Goal: Task Accomplishment & Management: Manage account settings

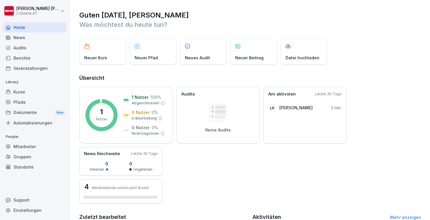
click at [27, 157] on div "Gruppen" at bounding box center [35, 157] width 64 height 10
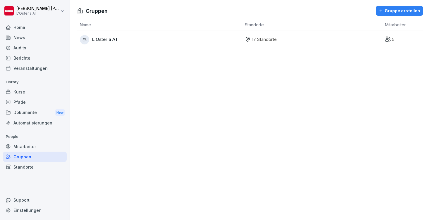
click at [35, 146] on div "Mitarbeiter" at bounding box center [35, 147] width 64 height 10
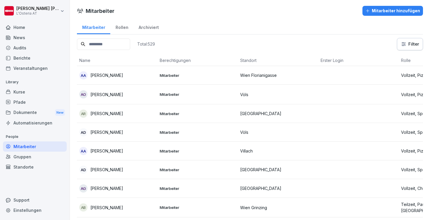
click at [114, 27] on div "Rollen" at bounding box center [121, 26] width 23 height 15
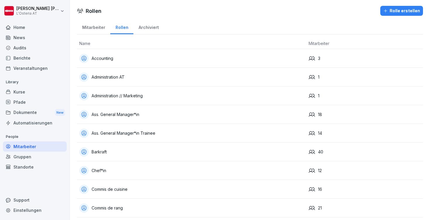
click at [31, 158] on div "Gruppen" at bounding box center [35, 157] width 64 height 10
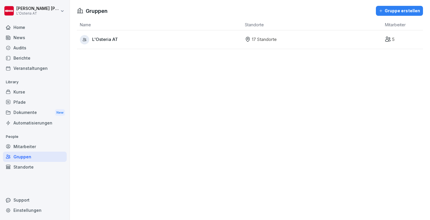
click at [36, 145] on div "Mitarbeiter" at bounding box center [35, 147] width 64 height 10
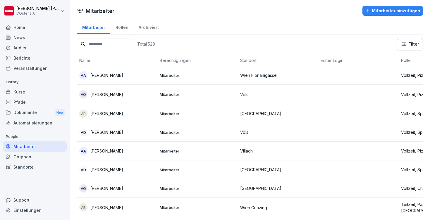
click at [31, 160] on div "Gruppen" at bounding box center [35, 157] width 64 height 10
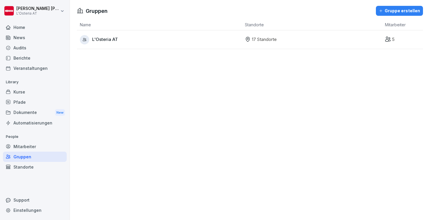
click at [42, 144] on div "Mitarbeiter" at bounding box center [35, 147] width 64 height 10
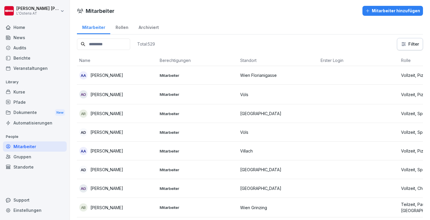
click at [124, 27] on div "Rollen" at bounding box center [121, 26] width 23 height 15
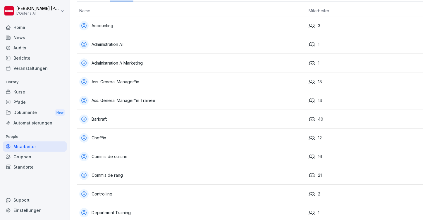
scroll to position [36, 0]
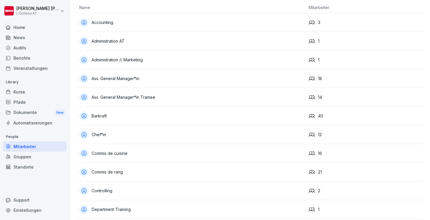
click at [35, 39] on div "News" at bounding box center [35, 37] width 64 height 10
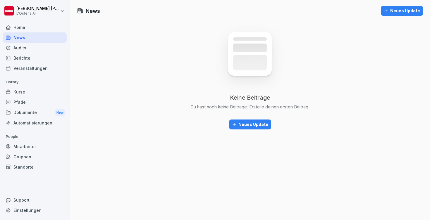
click at [251, 127] on div "Neues Update" at bounding box center [250, 124] width 36 height 6
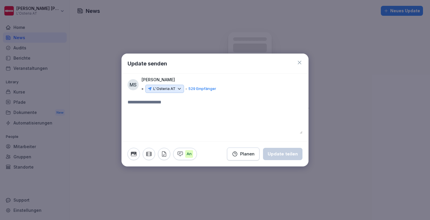
click at [178, 89] on icon at bounding box center [179, 88] width 5 height 5
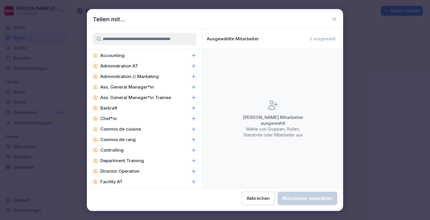
scroll to position [213, 0]
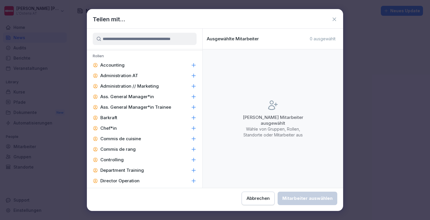
click at [193, 97] on icon at bounding box center [194, 97] width 4 height 4
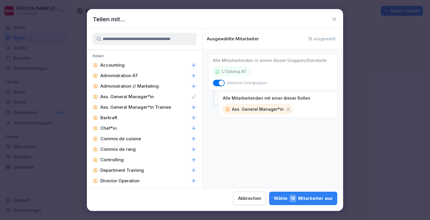
click at [194, 106] on icon at bounding box center [194, 108] width 6 height 6
click at [194, 105] on icon at bounding box center [194, 108] width 6 height 6
click at [194, 97] on icon at bounding box center [194, 97] width 6 height 6
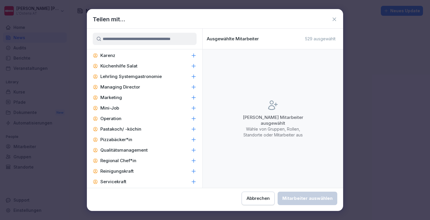
scroll to position [414, 0]
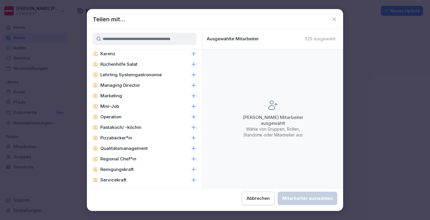
click at [242, 195] on button "Abbrechen" at bounding box center [258, 198] width 33 height 13
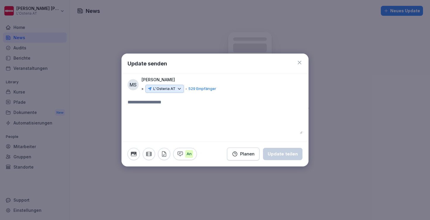
click at [301, 63] on icon at bounding box center [300, 63] width 6 height 6
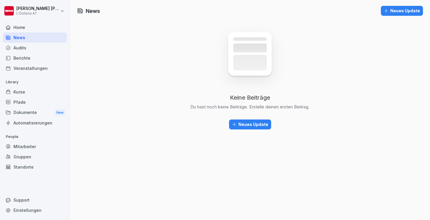
click at [28, 143] on div "Mitarbeiter" at bounding box center [35, 147] width 64 height 10
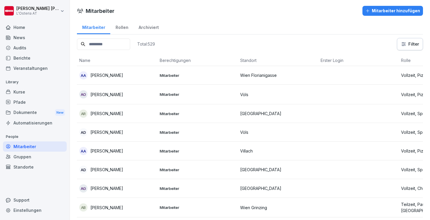
click at [122, 28] on div "Rollen" at bounding box center [121, 26] width 23 height 15
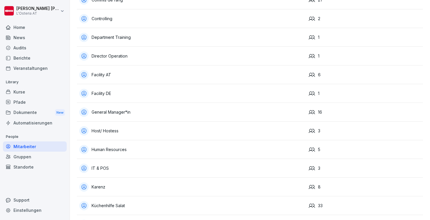
scroll to position [209, 0]
click at [42, 37] on div "News" at bounding box center [35, 37] width 64 height 10
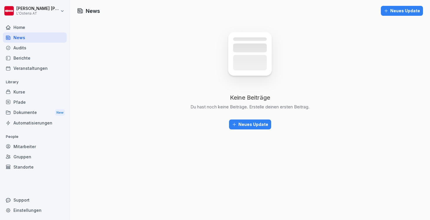
click at [258, 124] on div "Neues Update" at bounding box center [250, 124] width 36 height 6
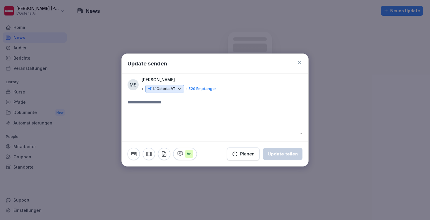
click at [166, 90] on p "L'Osteria AT" at bounding box center [164, 89] width 22 height 6
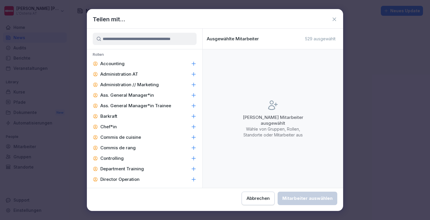
scroll to position [216, 0]
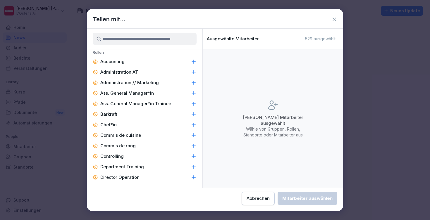
click at [194, 115] on icon at bounding box center [194, 115] width 6 height 6
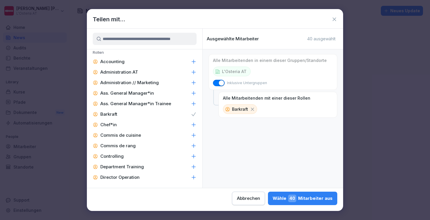
click at [193, 135] on icon at bounding box center [194, 136] width 6 height 6
click at [194, 143] on icon at bounding box center [194, 146] width 6 height 6
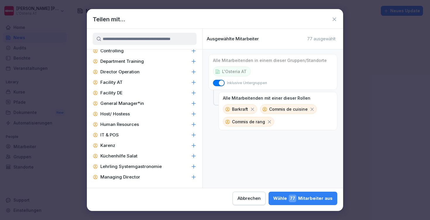
scroll to position [329, 0]
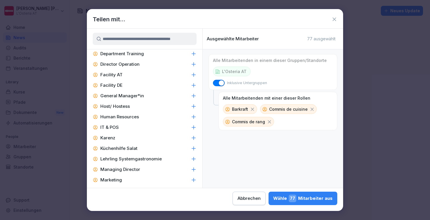
click at [193, 148] on icon at bounding box center [194, 149] width 6 height 6
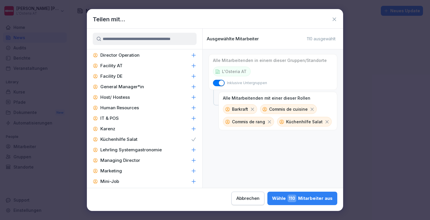
scroll to position [342, 0]
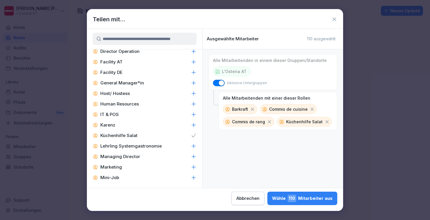
click at [193, 147] on icon at bounding box center [194, 146] width 6 height 6
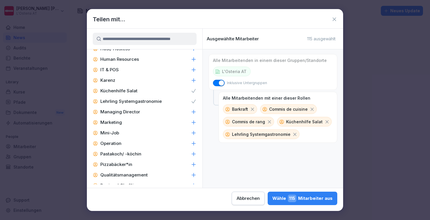
scroll to position [389, 0]
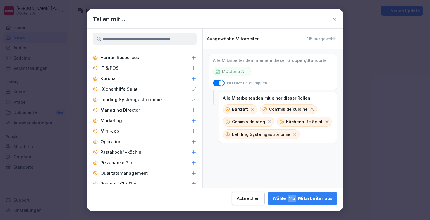
click at [194, 152] on icon at bounding box center [194, 153] width 6 height 6
click at [194, 163] on icon at bounding box center [194, 163] width 4 height 4
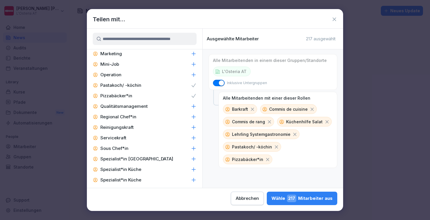
scroll to position [458, 0]
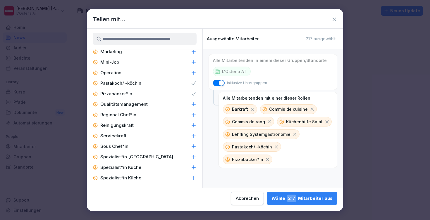
click at [194, 145] on icon at bounding box center [194, 147] width 6 height 6
click at [193, 167] on icon at bounding box center [194, 168] width 6 height 6
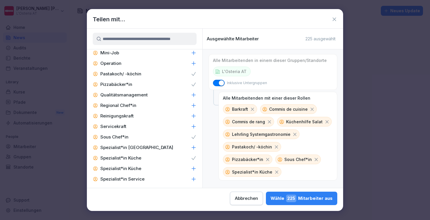
scroll to position [468, 0]
click at [194, 169] on icon at bounding box center [194, 168] width 6 height 6
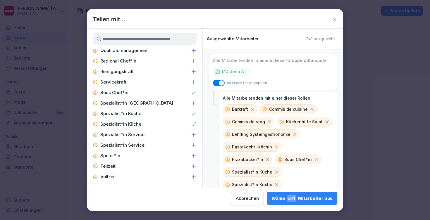
scroll to position [512, 0]
click at [195, 156] on icon at bounding box center [194, 156] width 6 height 6
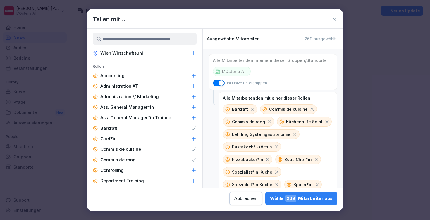
scroll to position [201, 0]
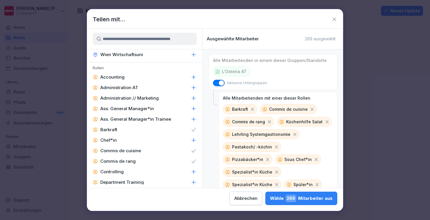
click at [234, 200] on div "Abbrechen" at bounding box center [245, 199] width 23 height 6
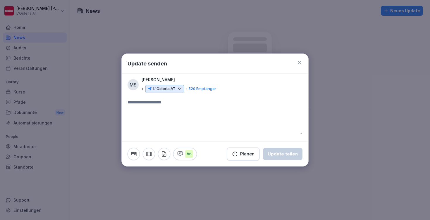
click at [300, 62] on icon at bounding box center [300, 63] width 6 height 6
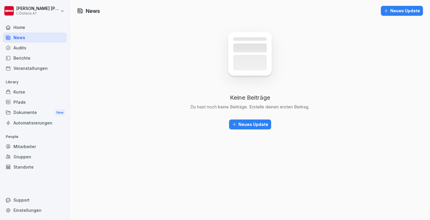
click at [254, 124] on div "Neues Update" at bounding box center [250, 124] width 36 height 6
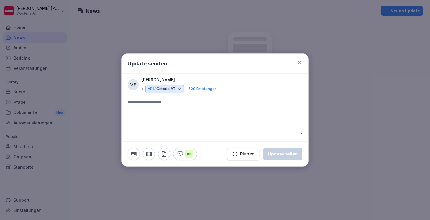
drag, startPoint x: 243, startPoint y: 155, endPoint x: 258, endPoint y: 95, distance: 62.5
click at [261, 95] on div "Update senden MS Manfred Schneider L'Osteria AT 529 Empfänger An Planen Update …" at bounding box center [214, 110] width 187 height 113
click at [300, 63] on icon at bounding box center [300, 63] width 4 height 4
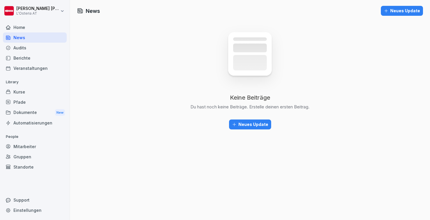
click at [33, 147] on div "Mitarbeiter" at bounding box center [35, 147] width 64 height 10
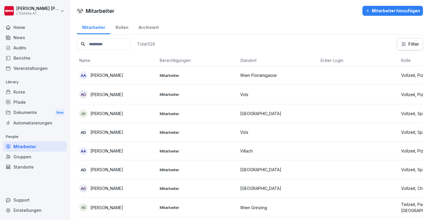
click at [126, 28] on div "Rollen" at bounding box center [121, 26] width 23 height 15
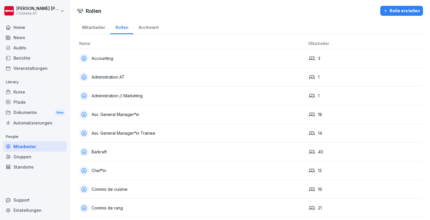
click at [20, 93] on div "Kurse" at bounding box center [35, 92] width 64 height 10
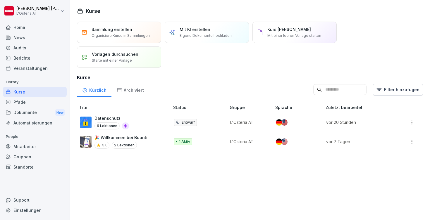
click at [37, 147] on div "Mitarbeiter" at bounding box center [35, 147] width 64 height 10
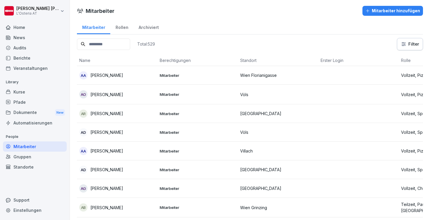
click at [130, 44] on input at bounding box center [103, 44] width 53 height 11
type input "*******"
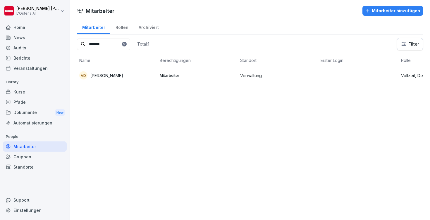
click at [110, 77] on p "[PERSON_NAME]" at bounding box center [106, 76] width 33 height 6
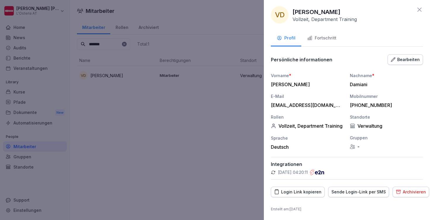
scroll to position [2, 0]
click at [406, 58] on div "Bearbeiten" at bounding box center [405, 60] width 29 height 6
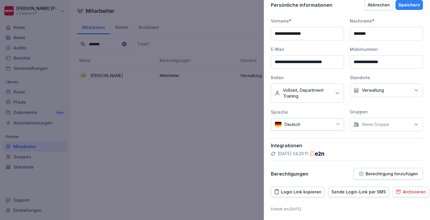
scroll to position [56, 0]
click at [380, 173] on p "Berechtigung hinzufügen" at bounding box center [392, 174] width 52 height 5
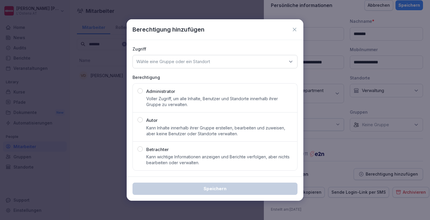
click at [197, 58] on div "Wähle eine Gruppe oder ein Standort" at bounding box center [215, 61] width 165 height 13
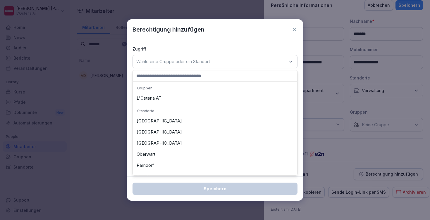
scroll to position [0, 0]
click at [180, 98] on div "L'Osteria AT" at bounding box center [215, 98] width 162 height 11
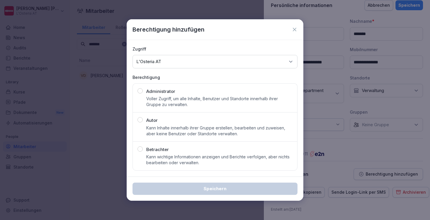
click at [203, 98] on p "Voller Zugriff, um alle Inhalte, Benutzer und Standorte innerhalb ihrer Gruppe …" at bounding box center [219, 102] width 146 height 12
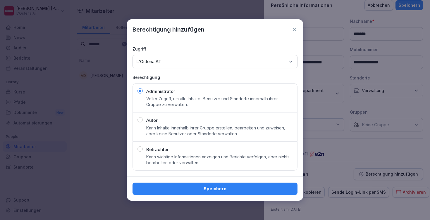
click at [200, 125] on div "Autor Kann Inhalte innerhalb ihrer Gruppe erstellen, bearbeiten und zuweisen, a…" at bounding box center [219, 127] width 146 height 20
click at [169, 63] on div "Wähle eine Gruppe oder ein Standort L'Osteria AT" at bounding box center [215, 61] width 165 height 13
click at [197, 49] on p "Zugriff" at bounding box center [215, 49] width 165 height 6
click at [293, 31] on icon at bounding box center [295, 30] width 4 height 4
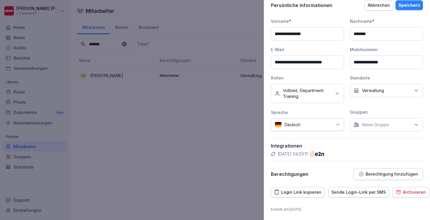
click at [378, 8] on div "Abbrechen" at bounding box center [379, 5] width 22 height 6
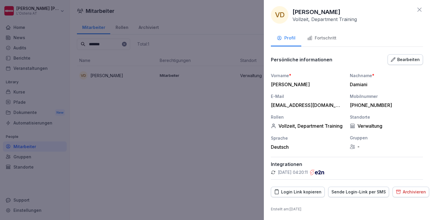
scroll to position [2, 0]
click at [420, 11] on icon at bounding box center [420, 10] width 4 height 4
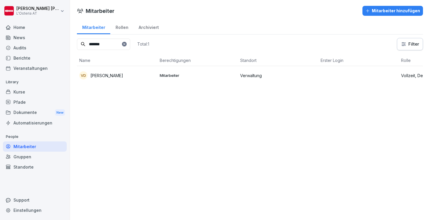
click at [25, 38] on div "News" at bounding box center [35, 37] width 64 height 10
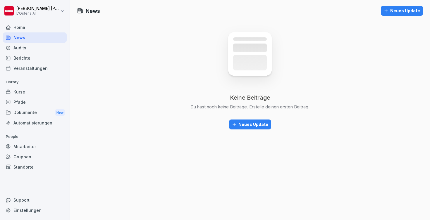
click at [22, 50] on div "Audits" at bounding box center [35, 48] width 64 height 10
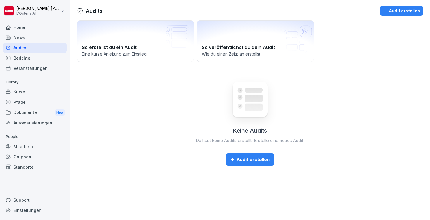
click at [29, 36] on div "News" at bounding box center [35, 37] width 64 height 10
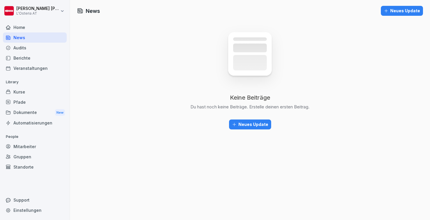
click at [28, 37] on div "News" at bounding box center [35, 37] width 64 height 10
click at [252, 123] on div "Neues Update" at bounding box center [250, 124] width 36 height 6
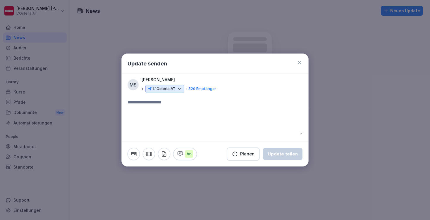
click at [167, 89] on p "L'Osteria AT" at bounding box center [164, 89] width 22 height 6
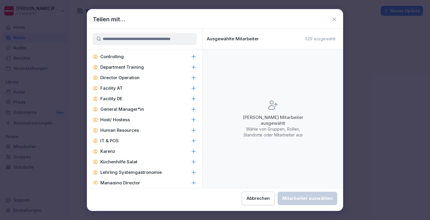
scroll to position [319, 0]
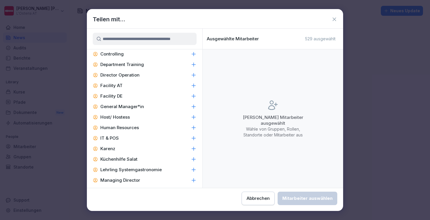
click at [196, 138] on icon at bounding box center [194, 139] width 6 height 6
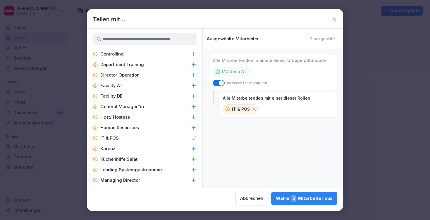
click at [276, 200] on div "Wähle 3 Mitarbeiter aus" at bounding box center [304, 199] width 57 height 8
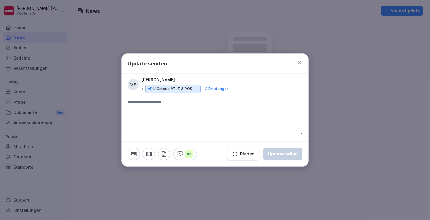
click at [193, 125] on textarea at bounding box center [215, 116] width 175 height 35
paste textarea "**********"
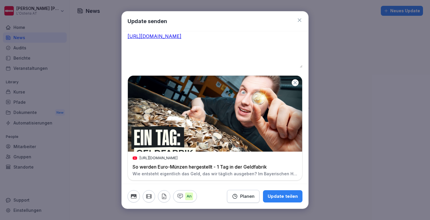
scroll to position [23, 0]
type textarea "**********"
click at [300, 20] on icon at bounding box center [300, 20] width 6 height 6
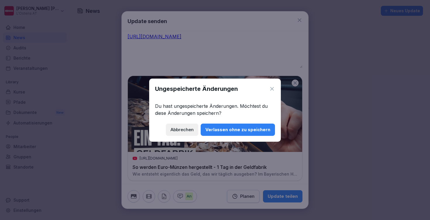
click at [216, 131] on div "Verlassen ohne zu speichern" at bounding box center [238, 130] width 65 height 6
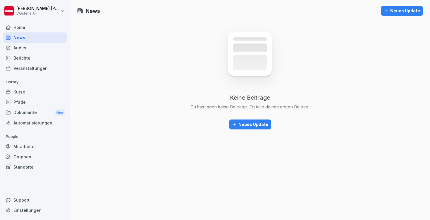
click at [29, 90] on div "Kurse" at bounding box center [35, 92] width 64 height 10
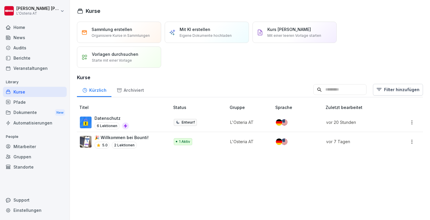
click at [155, 141] on div "🎉 Willkommen bei Bounti! 5.0 2 Lektionen" at bounding box center [122, 142] width 84 height 14
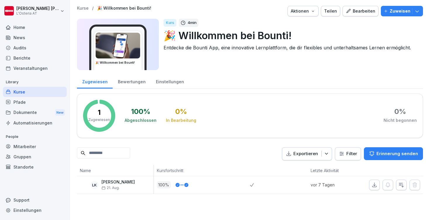
click at [371, 11] on div "Bearbeiten" at bounding box center [361, 11] width 30 height 6
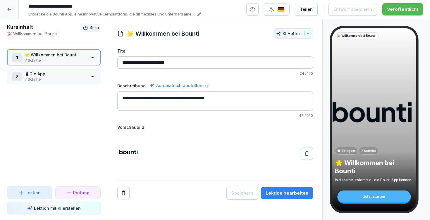
click at [287, 196] on div "Lektion bearbeiten" at bounding box center [287, 193] width 43 height 6
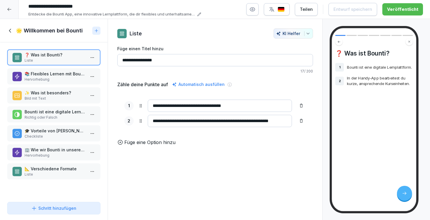
click at [54, 170] on p "📐 Verschiedene Formate" at bounding box center [55, 169] width 61 height 6
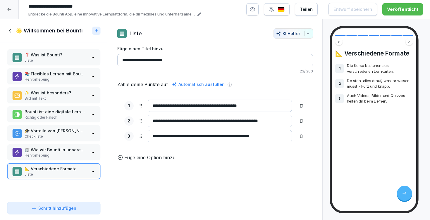
click at [54, 209] on div "Schritt hinzufügen" at bounding box center [53, 209] width 45 height 6
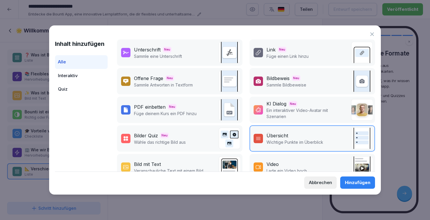
click at [307, 52] on div "Link Neu" at bounding box center [288, 49] width 42 height 7
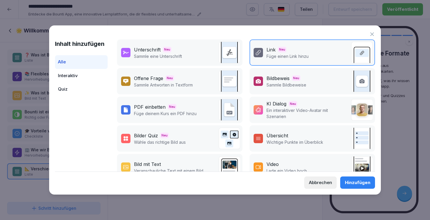
click at [353, 183] on div "Hinzufügen" at bounding box center [357, 183] width 25 height 6
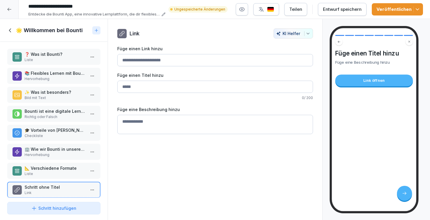
click at [226, 123] on textarea "Füge eine Beschreibung hinzu" at bounding box center [215, 124] width 196 height 19
paste textarea "**********"
type textarea "**********"
click at [241, 169] on div "**********" at bounding box center [215, 120] width 215 height 202
paste input "**********"
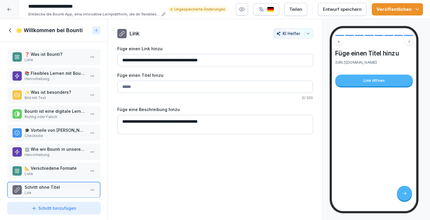
type input "**********"
click at [210, 121] on textarea "**********" at bounding box center [215, 124] width 196 height 19
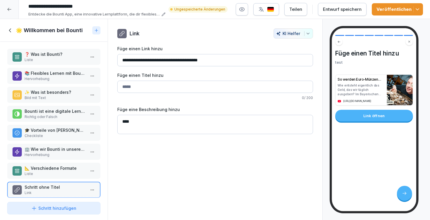
type textarea "****"
click at [269, 167] on div "**********" at bounding box center [215, 120] width 215 height 202
click at [93, 191] on html "**********" at bounding box center [215, 110] width 430 height 220
click at [83, 181] on div "Löschen" at bounding box center [71, 179] width 50 height 11
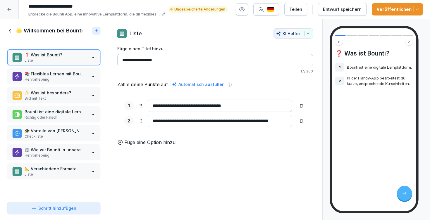
click at [395, 11] on div "Veröffentlichen" at bounding box center [398, 9] width 42 height 6
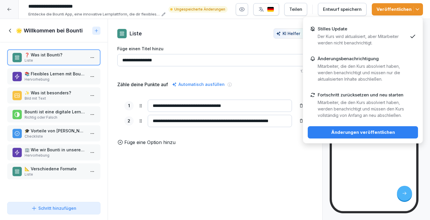
click at [348, 129] on button "Änderungen veröffentlichen" at bounding box center [363, 132] width 110 height 12
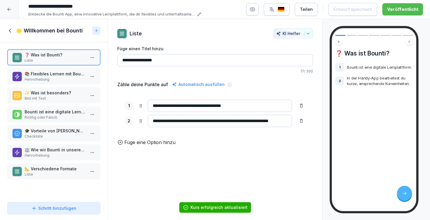
click at [12, 4] on div at bounding box center [9, 9] width 19 height 19
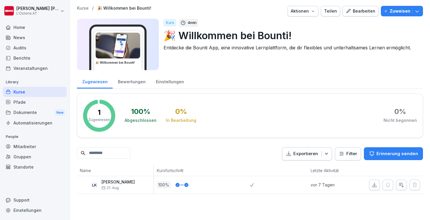
click at [37, 94] on div "Kurse" at bounding box center [35, 92] width 64 height 10
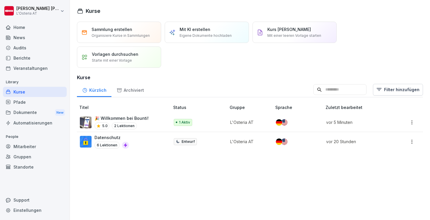
click at [148, 123] on div "🎉 Willkommen bei Bounti! 5.0 2 Lektionen" at bounding box center [122, 122] width 84 height 14
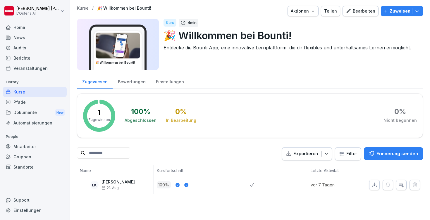
click at [366, 14] on button "Bearbeiten" at bounding box center [361, 11] width 36 height 11
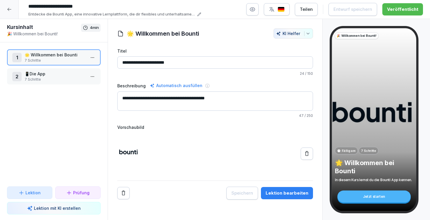
click at [62, 73] on p "📱Die App" at bounding box center [55, 74] width 61 height 6
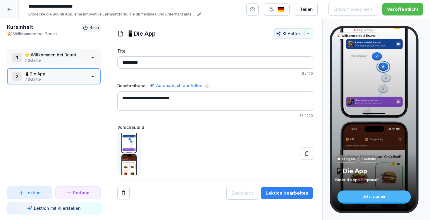
click at [61, 58] on p "7 Schritte" at bounding box center [55, 60] width 61 height 5
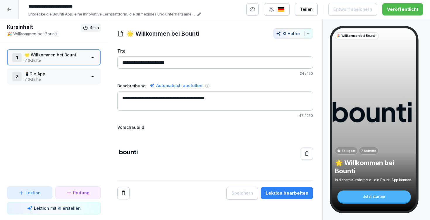
click at [60, 72] on p "📱Die App" at bounding box center [55, 74] width 61 height 6
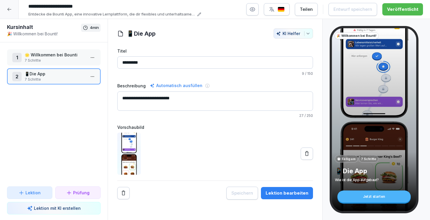
click at [62, 58] on p "7 Schritte" at bounding box center [55, 60] width 61 height 5
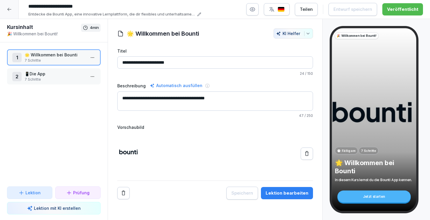
click at [276, 192] on div "Lektion bearbeiten" at bounding box center [287, 193] width 43 height 6
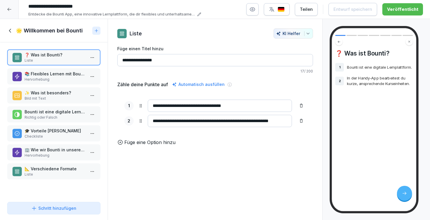
click at [68, 79] on p "Hervorhebung" at bounding box center [55, 79] width 61 height 5
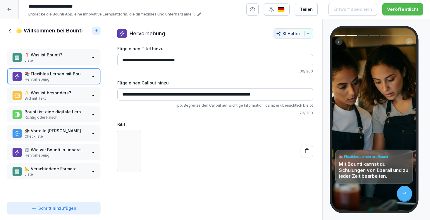
click at [66, 94] on p "✨ Was ist besonders?" at bounding box center [55, 93] width 61 height 6
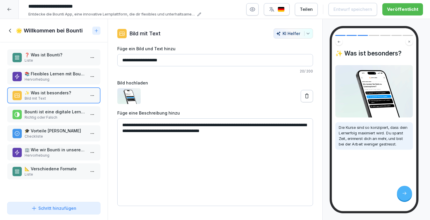
click at [65, 105] on div "❓ Was ist Bounti? Liste 📚 Flexibles Lernen mit Bounti Hervorhebung ✨ Was ist be…" at bounding box center [54, 120] width 108 height 157
click at [65, 111] on p "Bounti ist eine digitale Lernplattform." at bounding box center [55, 112] width 61 height 6
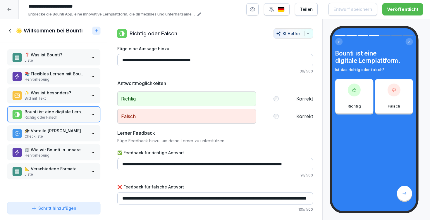
click at [68, 131] on p "🎓 Vorteile [PERSON_NAME]" at bounding box center [55, 131] width 61 height 6
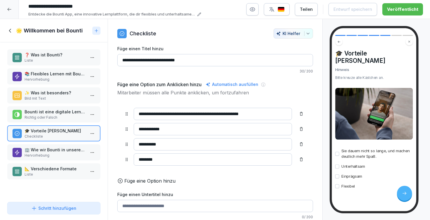
click at [68, 149] on p "🏢 Wie wir Bounti in unserem Unternehmen nutzen" at bounding box center [55, 150] width 61 height 6
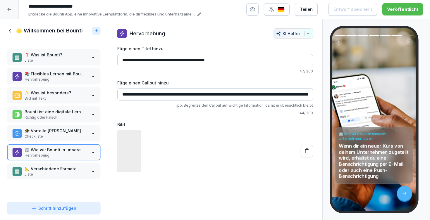
click at [64, 168] on p "📐 Verschiedene Formate" at bounding box center [55, 169] width 61 height 6
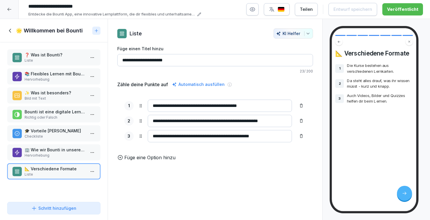
click at [11, 33] on icon at bounding box center [10, 31] width 6 height 6
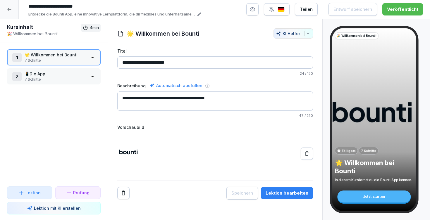
click at [48, 78] on p "7 Schritte" at bounding box center [55, 79] width 61 height 5
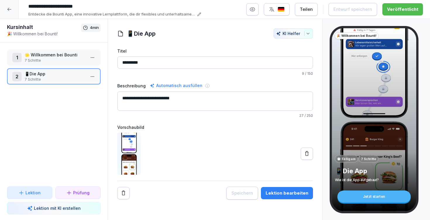
click at [293, 197] on button "Lektion bearbeiten" at bounding box center [287, 193] width 52 height 12
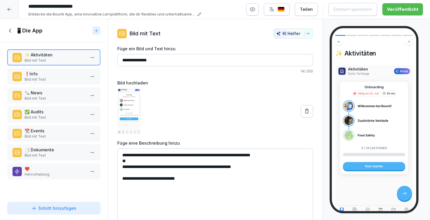
click at [71, 71] on p "❗️Info" at bounding box center [55, 74] width 61 height 6
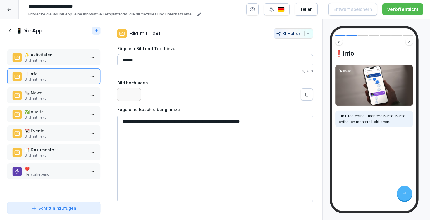
click at [64, 85] on div "✨ Aktivitäten Bild mit Text ❗️Info Bild mit Text 🗞️ News Bild mit Text ✅ Audits…" at bounding box center [54, 120] width 108 height 157
click at [63, 92] on p "🗞️ News" at bounding box center [55, 93] width 61 height 6
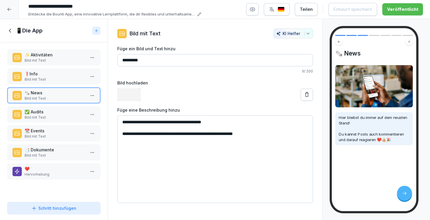
click at [62, 110] on p "✅ Audits" at bounding box center [55, 112] width 61 height 6
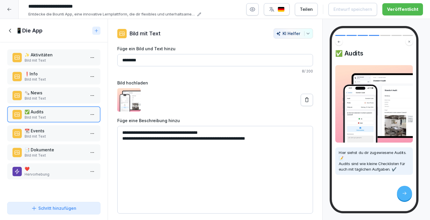
click at [59, 120] on p "Bild mit Text" at bounding box center [55, 117] width 61 height 5
click at [56, 133] on p "📆 Events" at bounding box center [55, 131] width 61 height 6
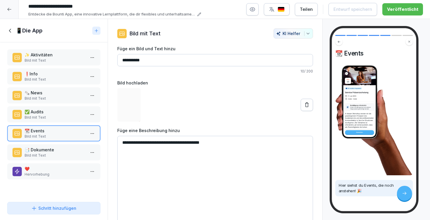
click at [59, 151] on p "📑 Dokumente" at bounding box center [55, 150] width 61 height 6
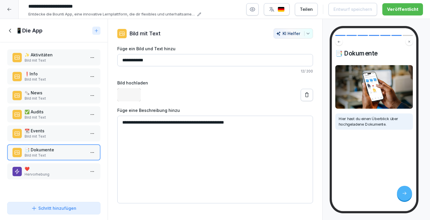
click at [60, 172] on p "❤️" at bounding box center [55, 169] width 61 height 6
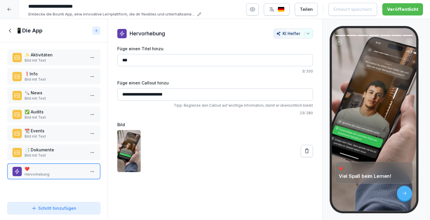
click at [11, 10] on icon at bounding box center [9, 9] width 5 height 5
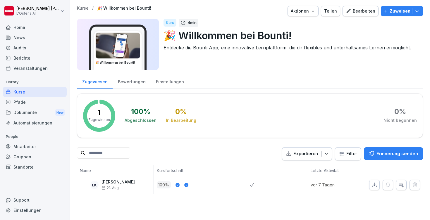
click at [28, 145] on div "Mitarbeiter" at bounding box center [35, 147] width 64 height 10
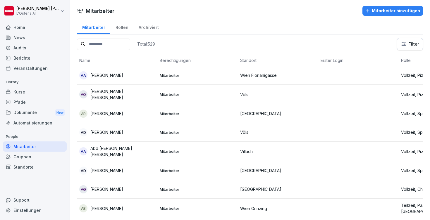
click at [208, 113] on p "Mitarbeiter" at bounding box center [198, 113] width 76 height 5
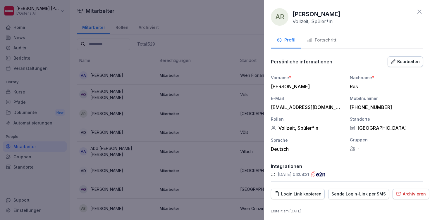
click at [420, 10] on icon at bounding box center [419, 11] width 7 height 7
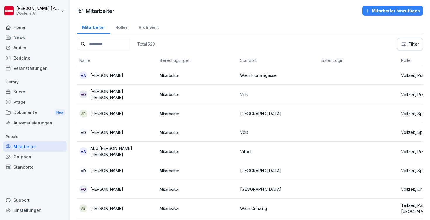
click at [129, 45] on input at bounding box center [103, 44] width 53 height 11
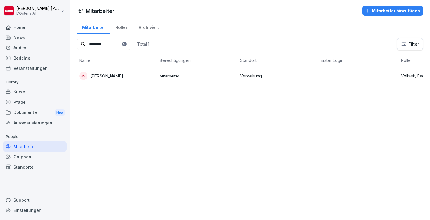
type input "********"
click at [130, 78] on div "JS Jan Smal" at bounding box center [117, 76] width 76 height 8
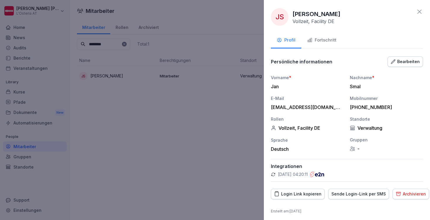
click at [403, 194] on div "Archivieren" at bounding box center [411, 194] width 30 height 6
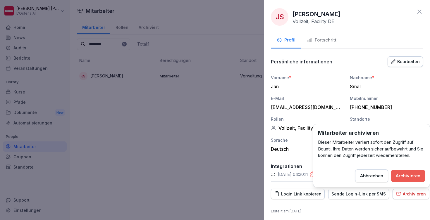
click at [407, 174] on div "Archivieren" at bounding box center [408, 176] width 25 height 6
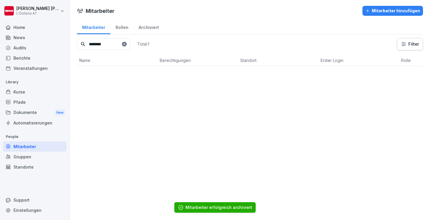
click at [145, 26] on div "Archiviert" at bounding box center [148, 26] width 30 height 15
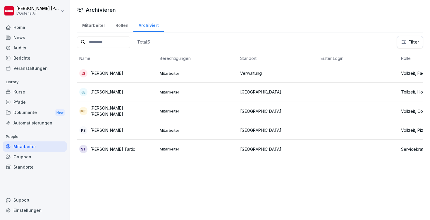
click at [145, 72] on div "JS Jan Smal" at bounding box center [117, 73] width 76 height 8
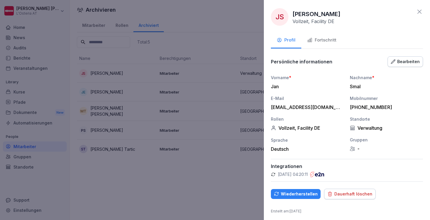
click at [420, 14] on icon at bounding box center [419, 11] width 7 height 7
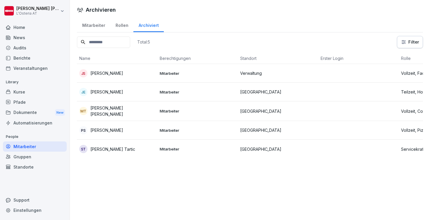
click at [97, 24] on div "Mitarbeiter" at bounding box center [93, 24] width 33 height 15
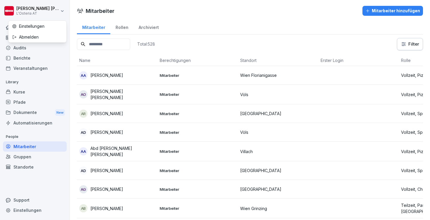
click at [34, 14] on html "[PERSON_NAME] L'Osteria AT Home News Audits Berichte Veranstaltungen Library Ku…" at bounding box center [215, 110] width 430 height 220
click at [32, 24] on div "Einstellungen" at bounding box center [37, 26] width 58 height 11
select select "**"
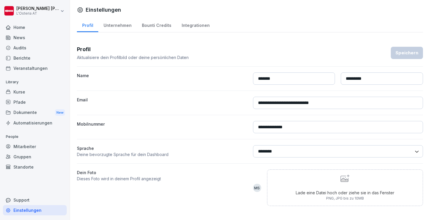
click at [124, 26] on div "Unternehmen" at bounding box center [117, 24] width 38 height 15
select select "**"
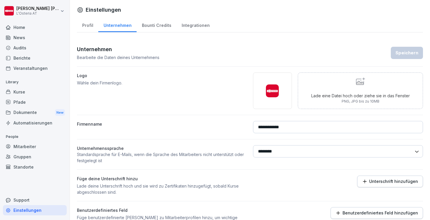
click at [286, 127] on input "**********" at bounding box center [338, 127] width 170 height 12
click at [206, 100] on div "Logo [PERSON_NAME] dein Firmenlogo." at bounding box center [162, 91] width 170 height 37
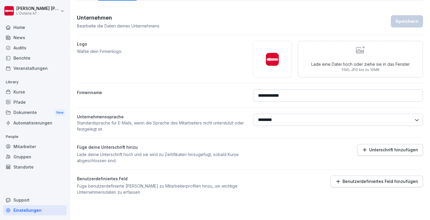
scroll to position [32, 0]
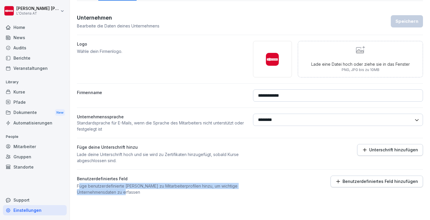
drag, startPoint x: 80, startPoint y: 188, endPoint x: 184, endPoint y: 195, distance: 104.8
click at [184, 195] on p "Füge benutzerdefinierte [PERSON_NAME] zu Mitarbeiterprofilen hinzu, um wichtige…" at bounding box center [162, 189] width 170 height 12
click at [186, 194] on p "Füge benutzerdefinierte [PERSON_NAME] zu Mitarbeiterprofilen hinzu, um wichtige…" at bounding box center [162, 189] width 170 height 12
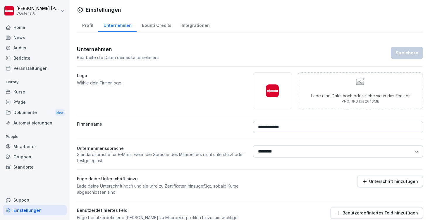
scroll to position [0, 0]
click at [32, 92] on div "Kurse" at bounding box center [35, 92] width 64 height 10
